Goal: Task Accomplishment & Management: Manage account settings

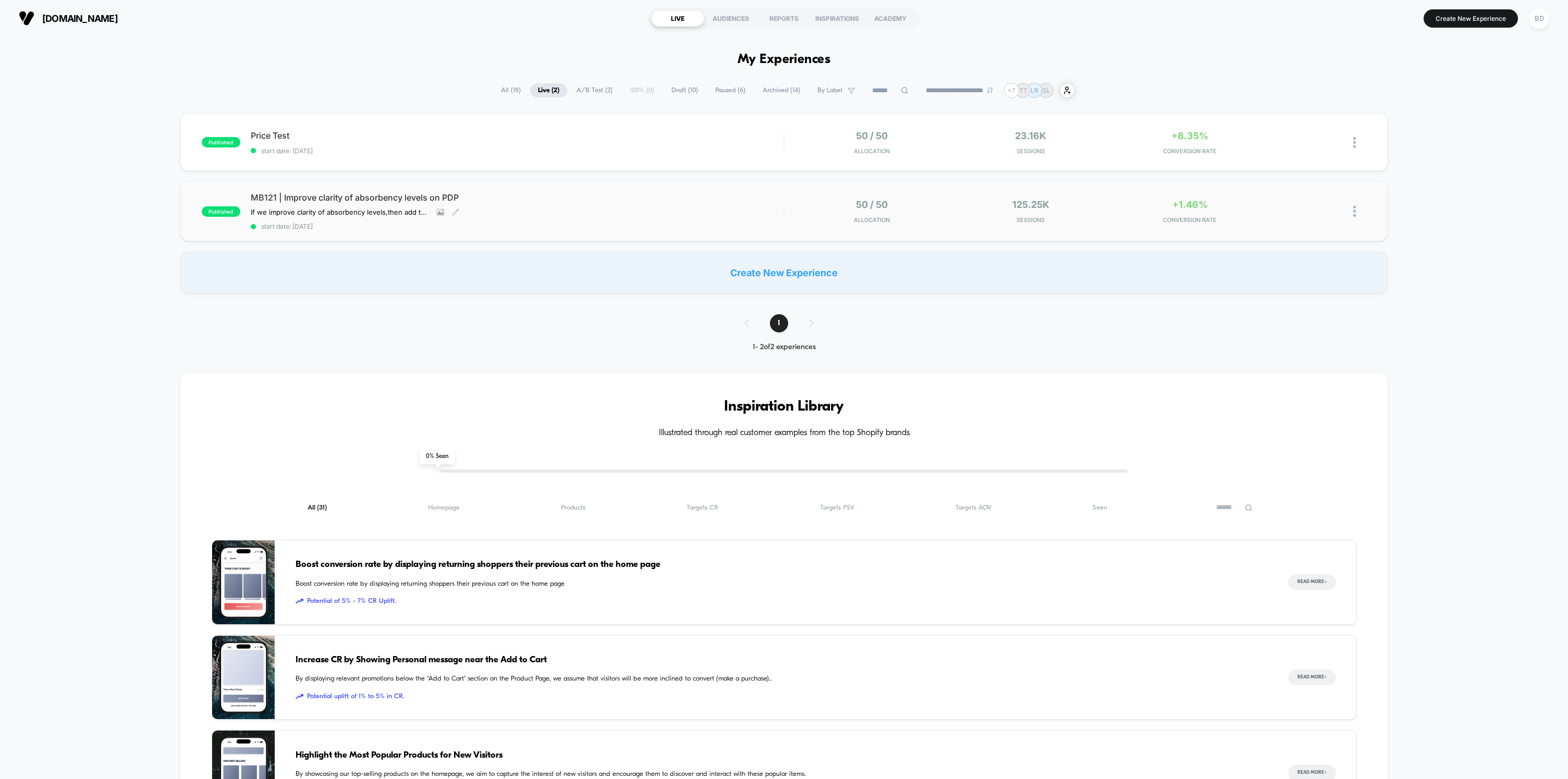
click at [383, 197] on span "MB121 | Improve clarity of absorbency levels on PDP" at bounding box center [517, 197] width 533 height 10
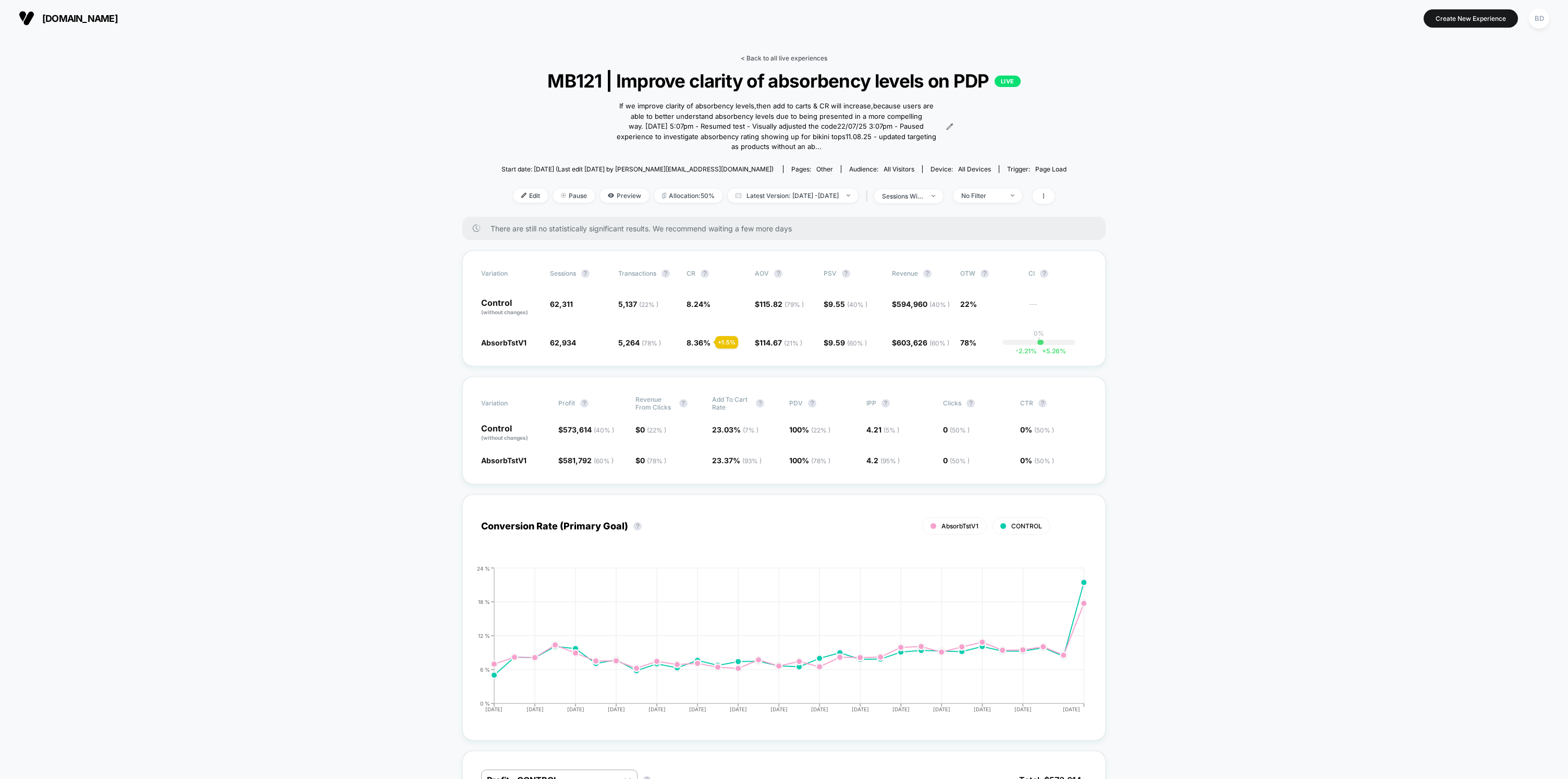
click at [779, 57] on link "< Back to all live experiences" at bounding box center [784, 58] width 86 height 8
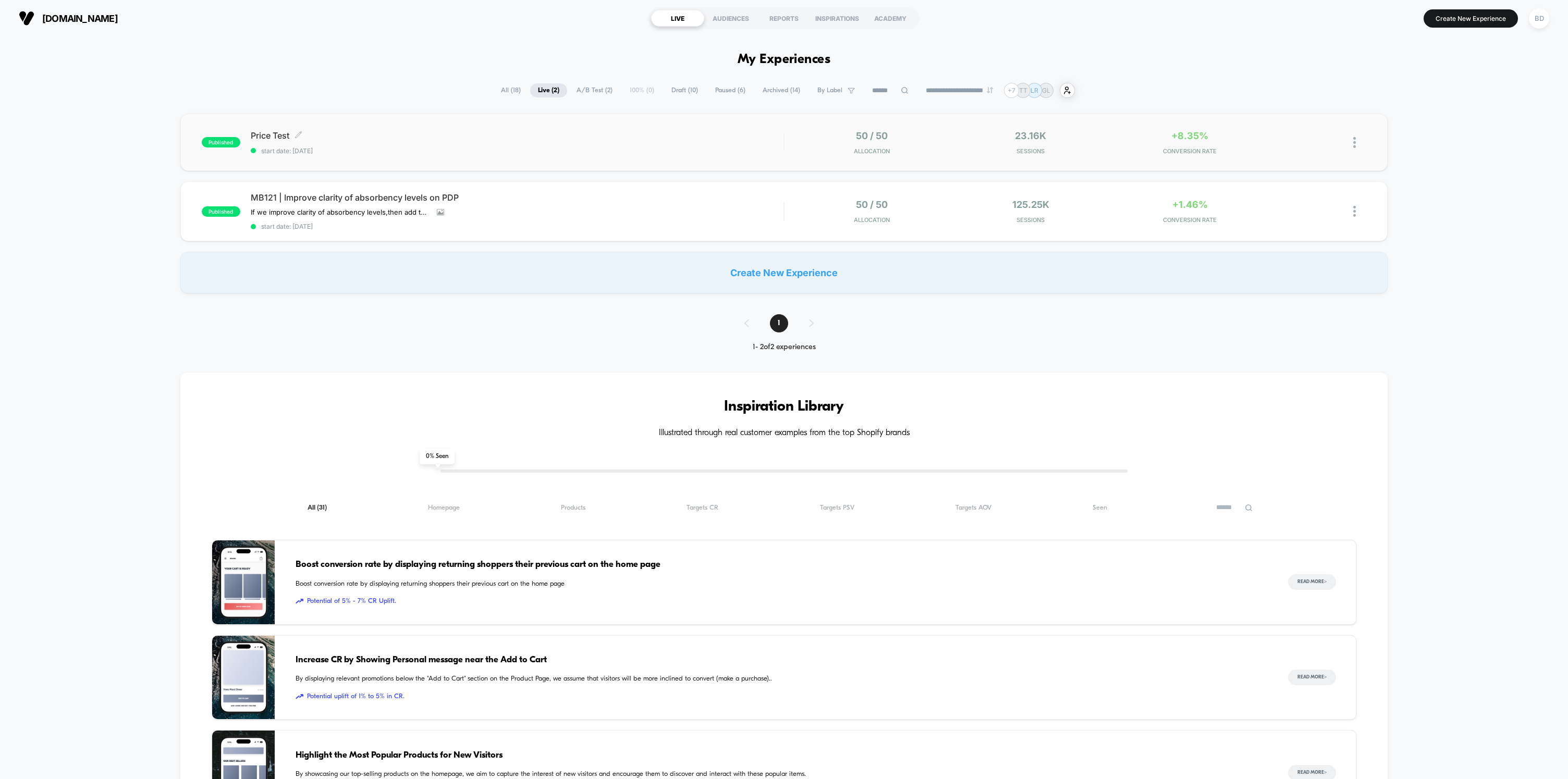
click at [275, 136] on span "Price Test Click to edit experience details" at bounding box center [517, 135] width 533 height 10
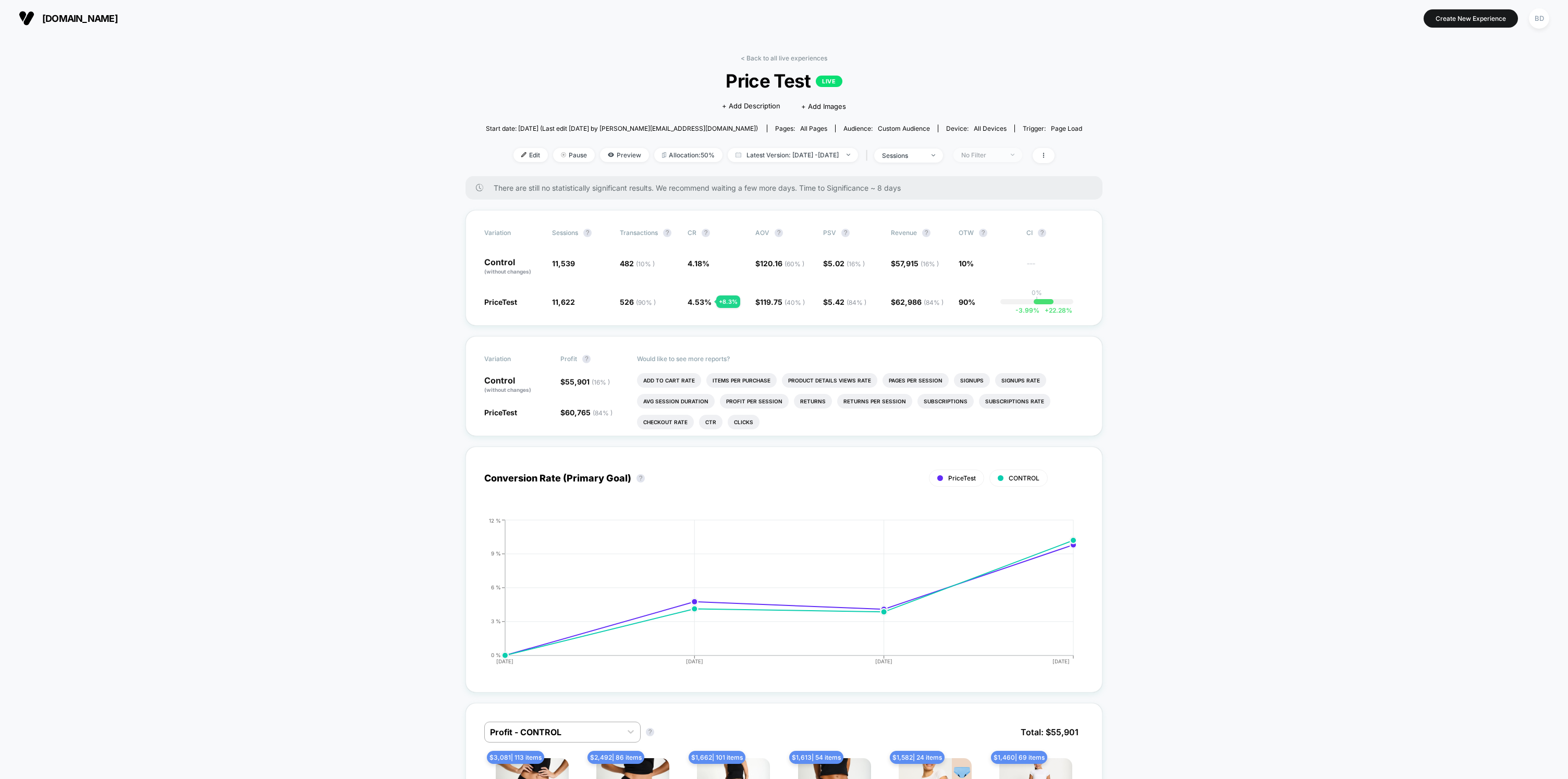
click at [1003, 152] on div "No Filter" at bounding box center [982, 155] width 42 height 8
click at [999, 199] on div "Mobile Visitors ? Desktop Visitors ? Returning Visitors ? New Visitors ? No Fil…" at bounding box center [1006, 251] width 128 height 159
click at [996, 192] on span "Mobile Visitors" at bounding box center [999, 194] width 50 height 9
click at [991, 299] on button "Save" at bounding box center [1006, 306] width 96 height 17
click at [1003, 152] on div "Mobile" at bounding box center [982, 155] width 42 height 8
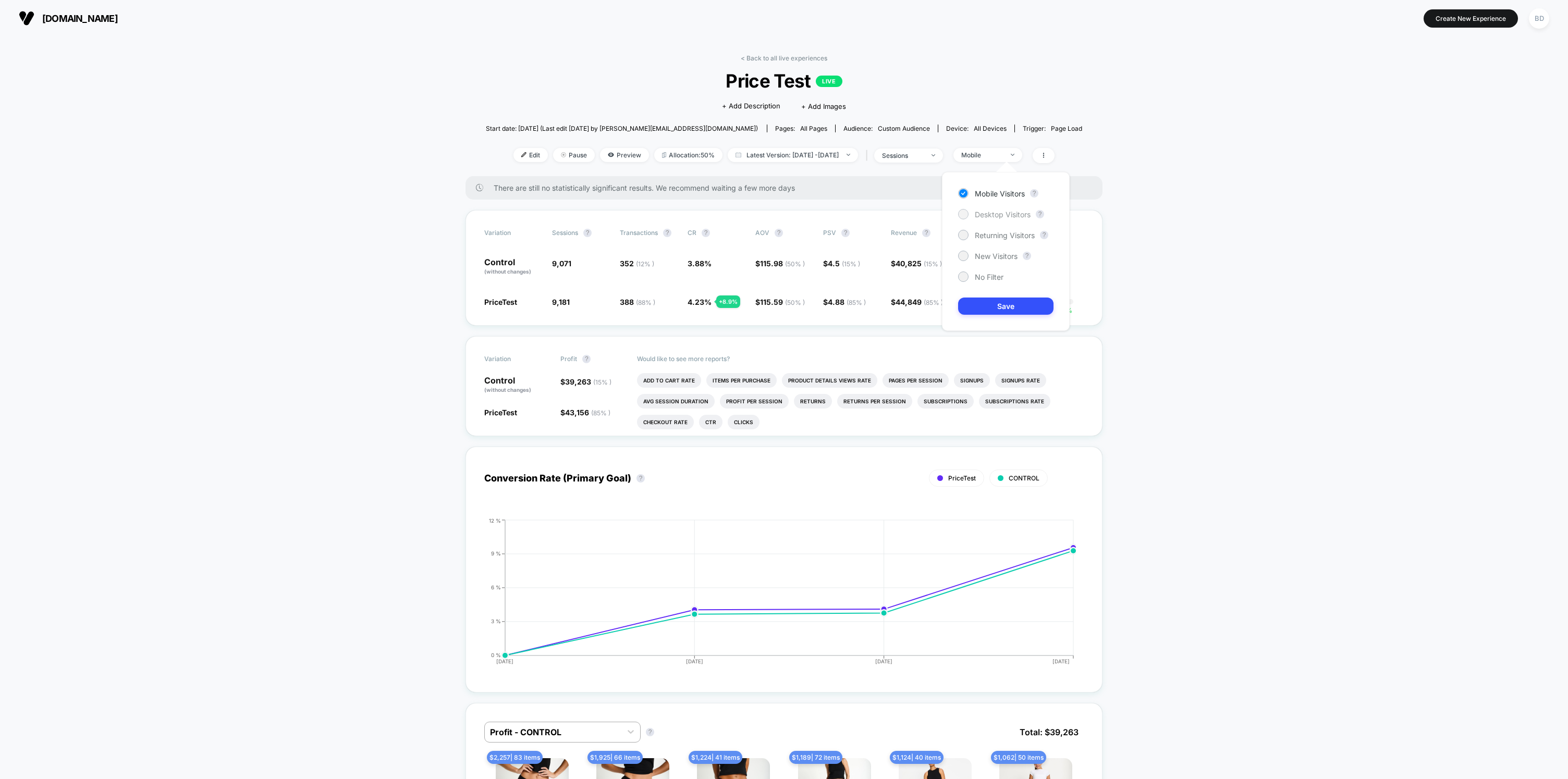
click at [1007, 212] on span "Desktop Visitors" at bounding box center [1003, 214] width 56 height 9
drag, startPoint x: 1012, startPoint y: 302, endPoint x: 1034, endPoint y: 299, distance: 22.2
click at [1012, 302] on button "Save" at bounding box center [1006, 306] width 96 height 17
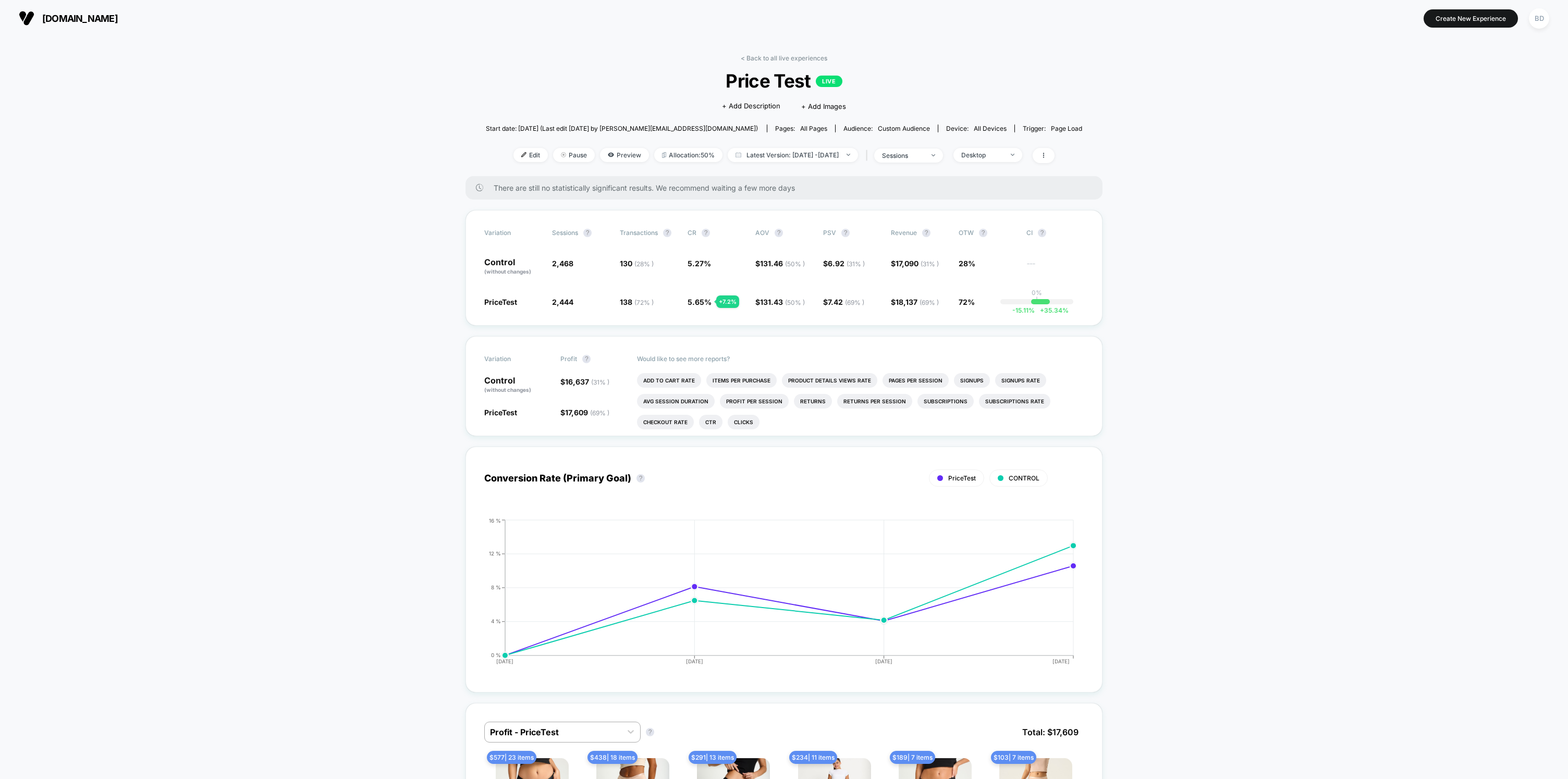
click at [771, 63] on div "< Back to all live experiences Price Test LIVE Click to edit experience details…" at bounding box center [784, 115] width 597 height 122
click at [774, 57] on link "< Back to all live experiences" at bounding box center [784, 58] width 86 height 8
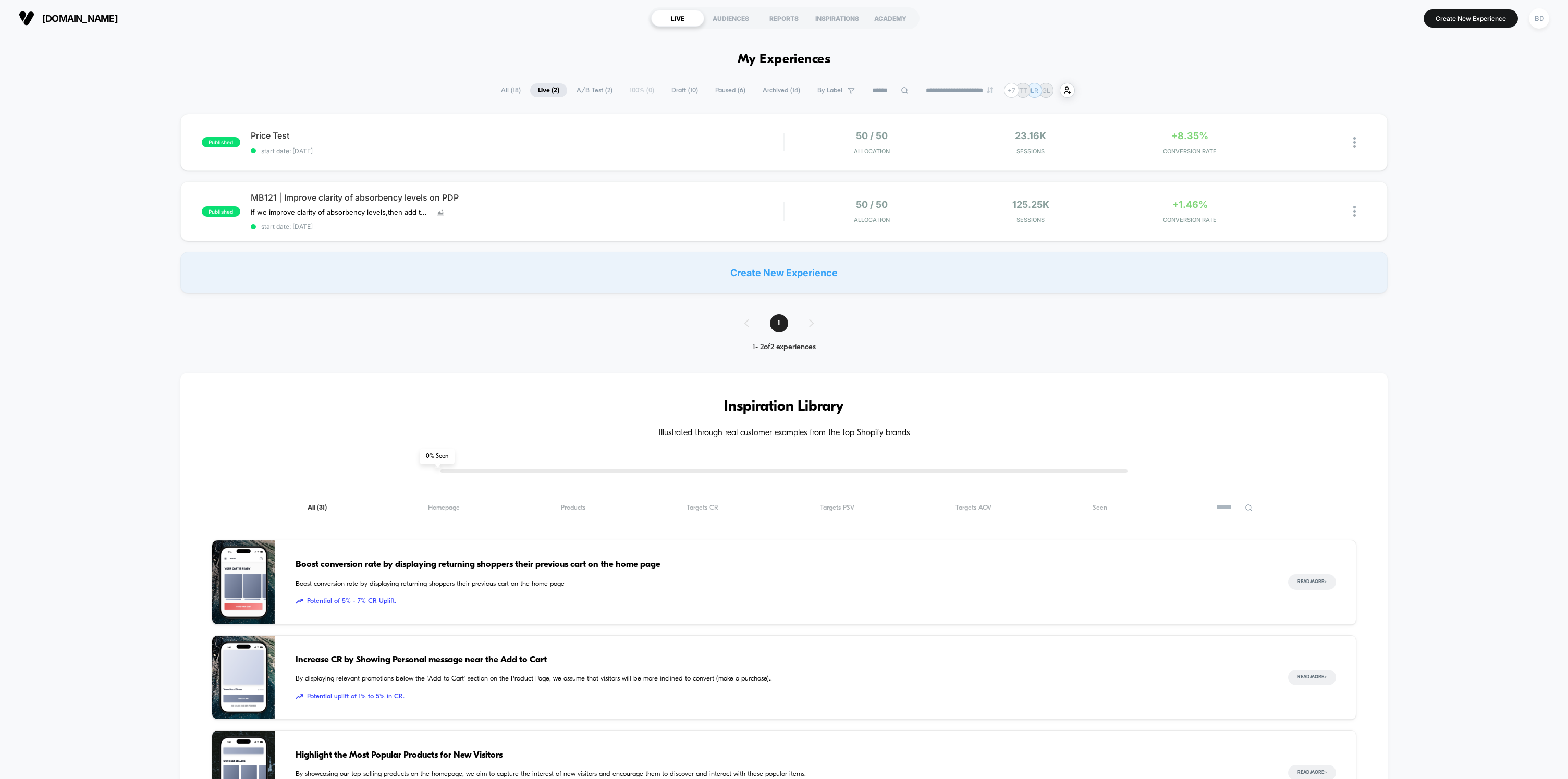
click at [1405, 144] on div "published Price Test start date: [DATE] 50 / 50 Allocation 23.16k Sessions +8.3…" at bounding box center [784, 203] width 1568 height 180
